Goal: Transaction & Acquisition: Purchase product/service

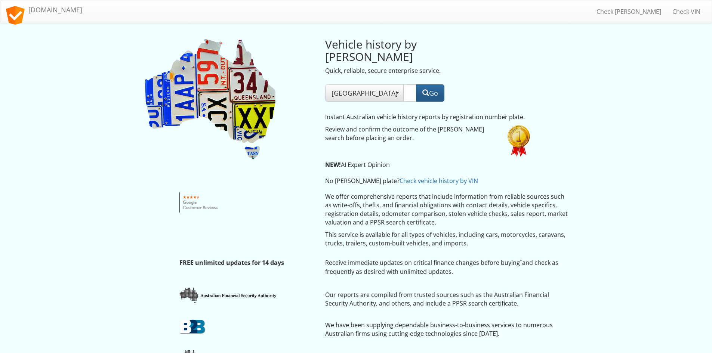
type input "ESH29P"
click at [430, 84] on button "Go" at bounding box center [430, 92] width 28 height 17
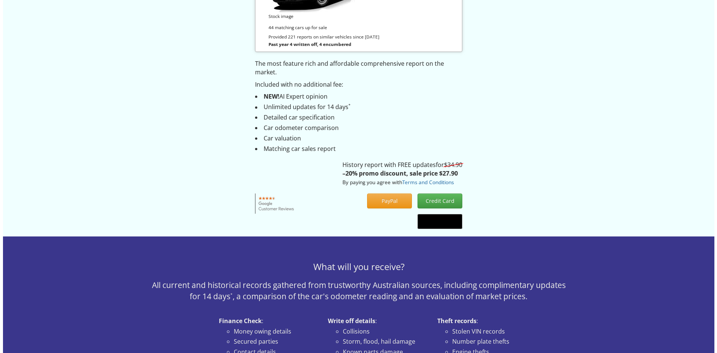
scroll to position [187, 0]
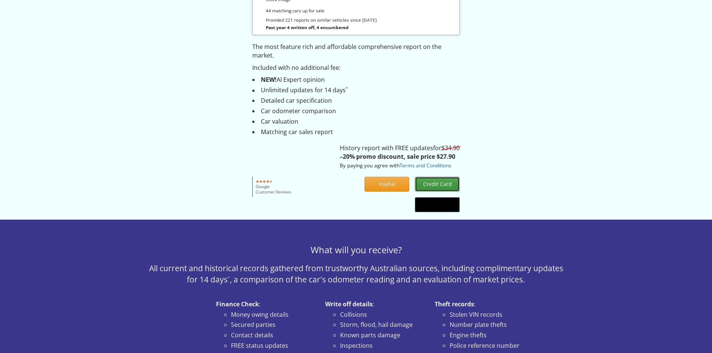
click at [435, 181] on button "Credit Card" at bounding box center [437, 184] width 45 height 15
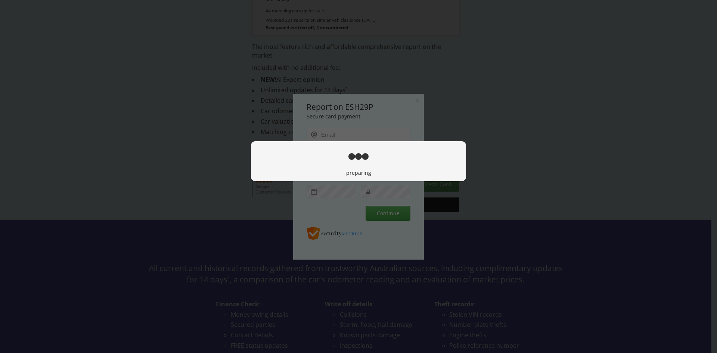
scroll to position [0, 0]
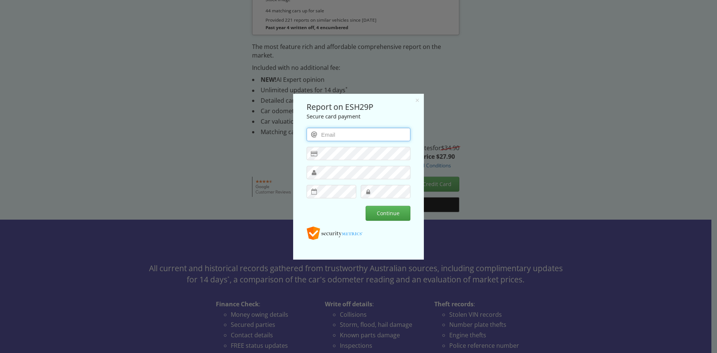
click at [318, 133] on input "email" at bounding box center [359, 133] width 104 height 13
type input "joe@probrosprovidore.com.au"
click at [391, 214] on button "Continue" at bounding box center [388, 213] width 45 height 15
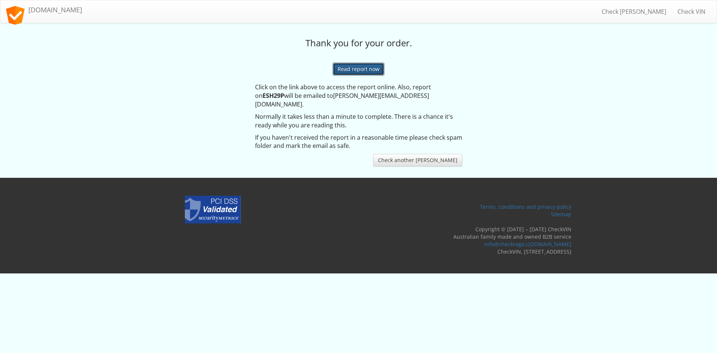
click at [364, 68] on link "Read report now" at bounding box center [359, 69] width 52 height 13
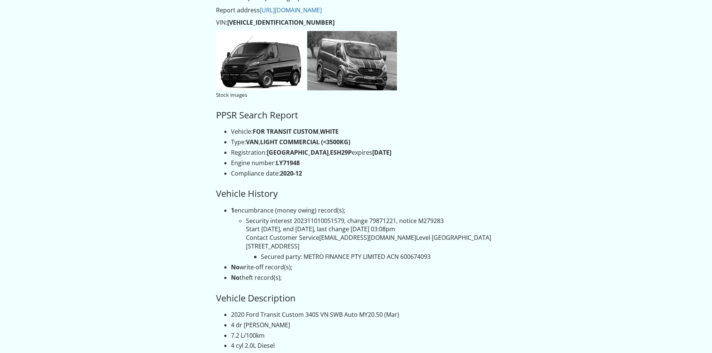
scroll to position [75, 0]
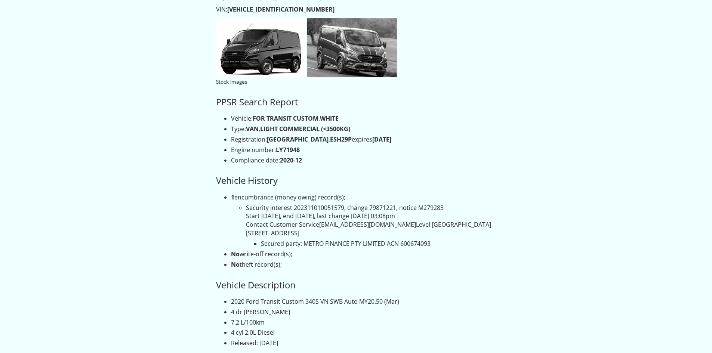
click at [299, 215] on li "Security interest 202311010051579, change 79871221, notice M279283 Start [DATE]…" at bounding box center [371, 226] width 250 height 44
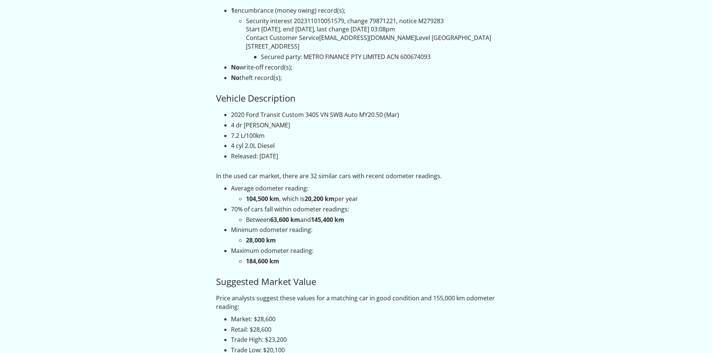
scroll to position [299, 0]
